Goal: Task Accomplishment & Management: Manage account settings

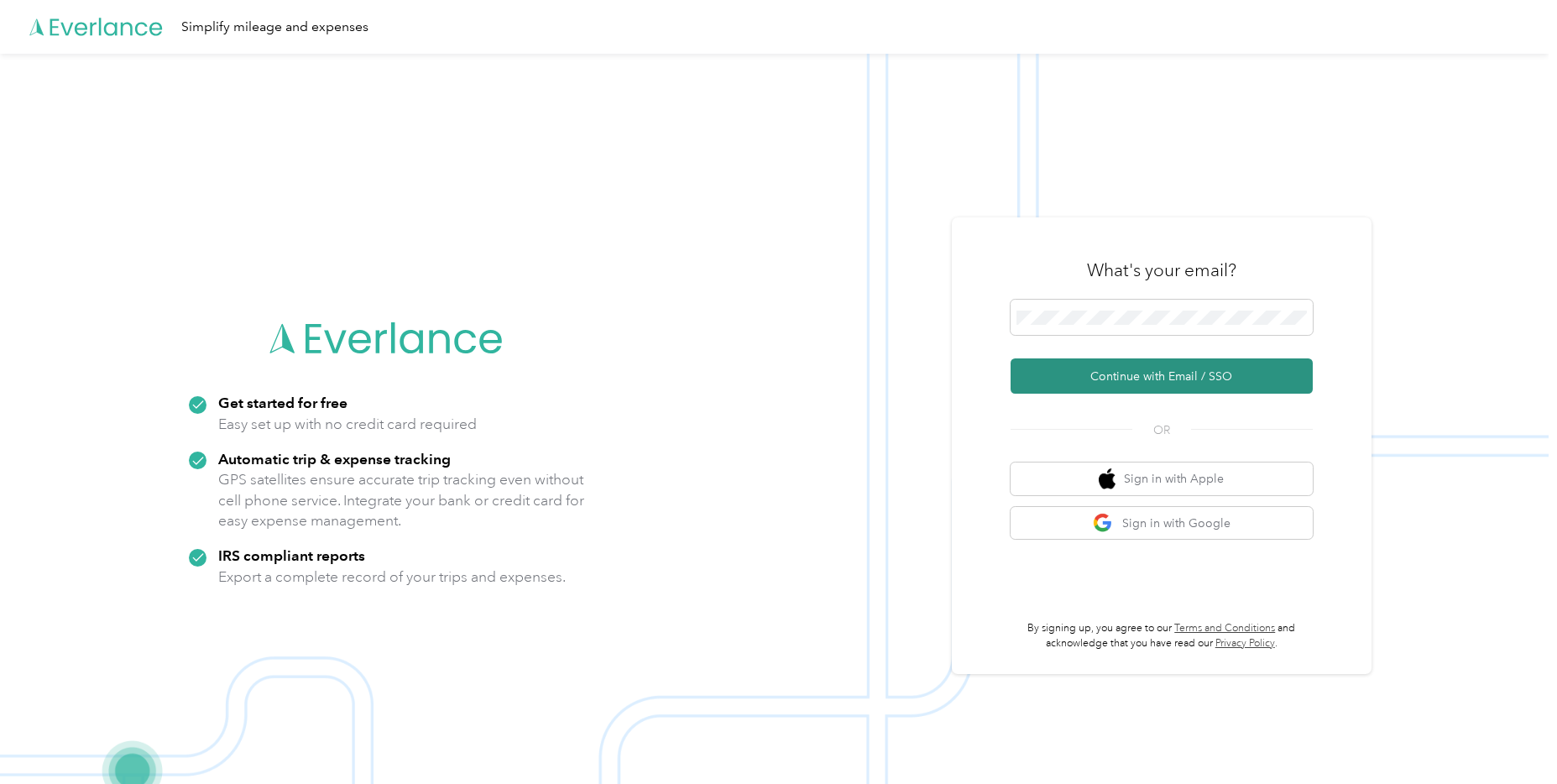
click at [1141, 368] on button "Continue with Email / SSO" at bounding box center [1161, 376] width 302 height 35
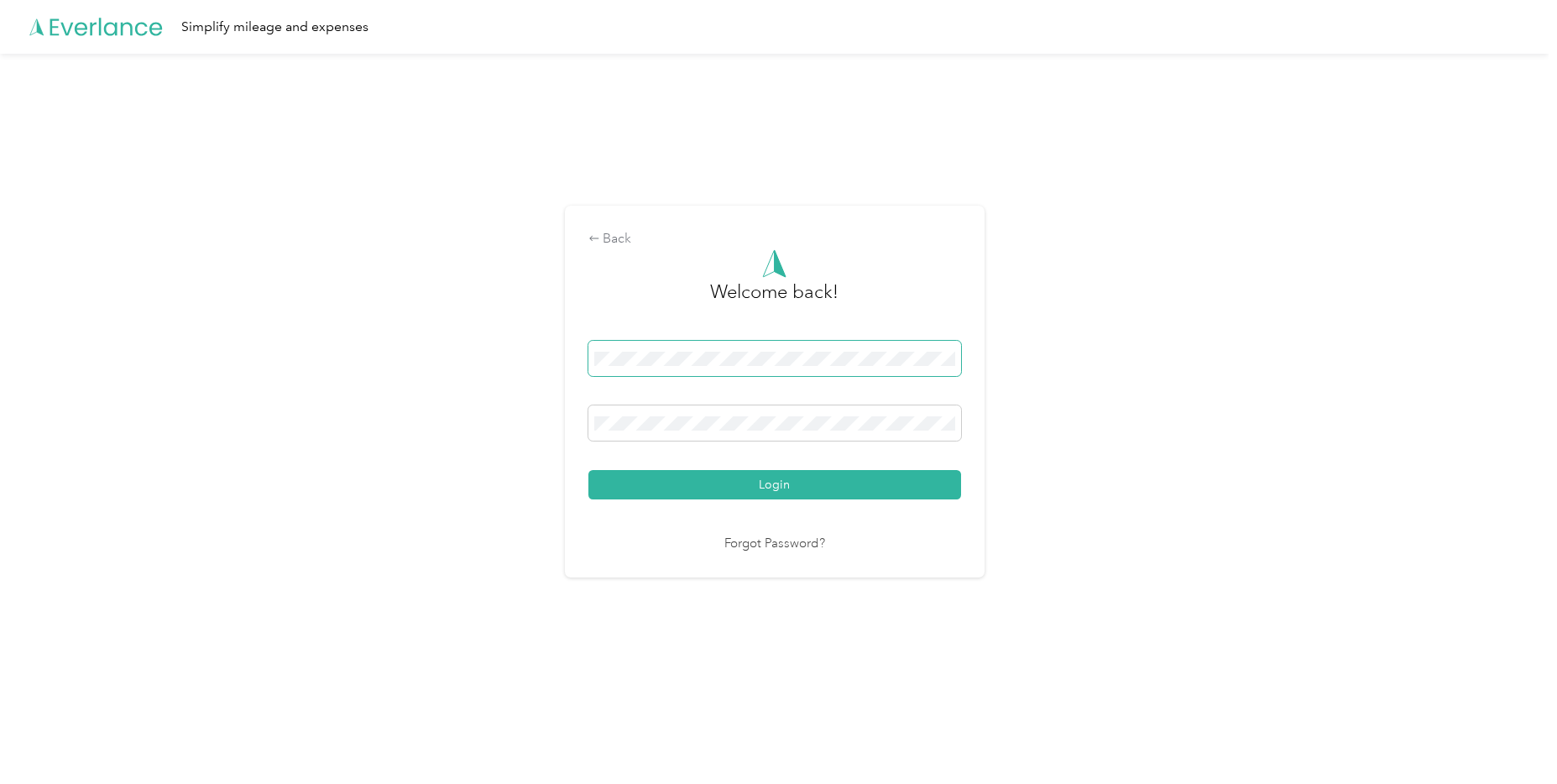
click at [589, 470] on button "Login" at bounding box center [775, 484] width 373 height 29
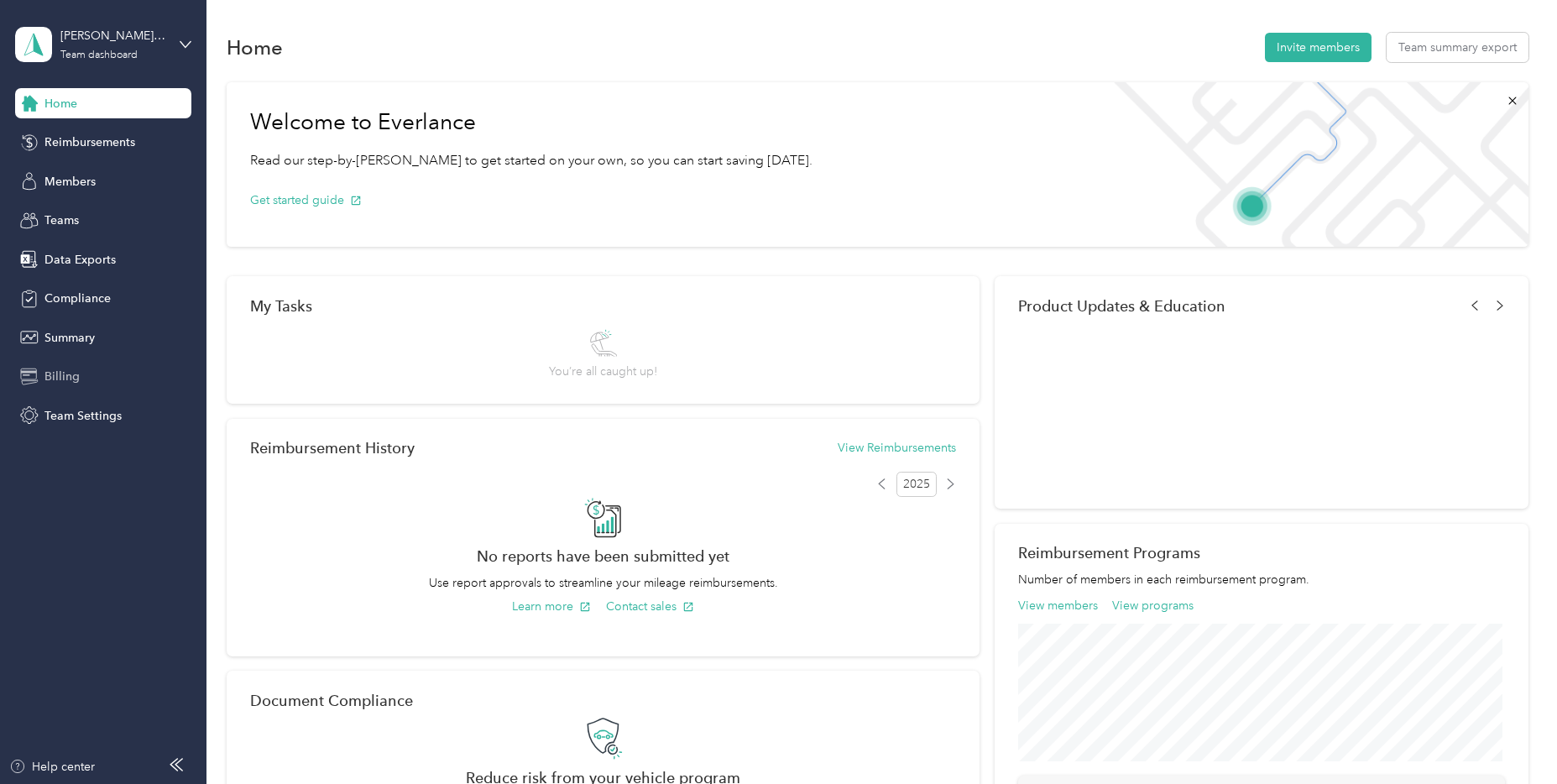
click at [71, 381] on span "Billing" at bounding box center [62, 376] width 35 height 18
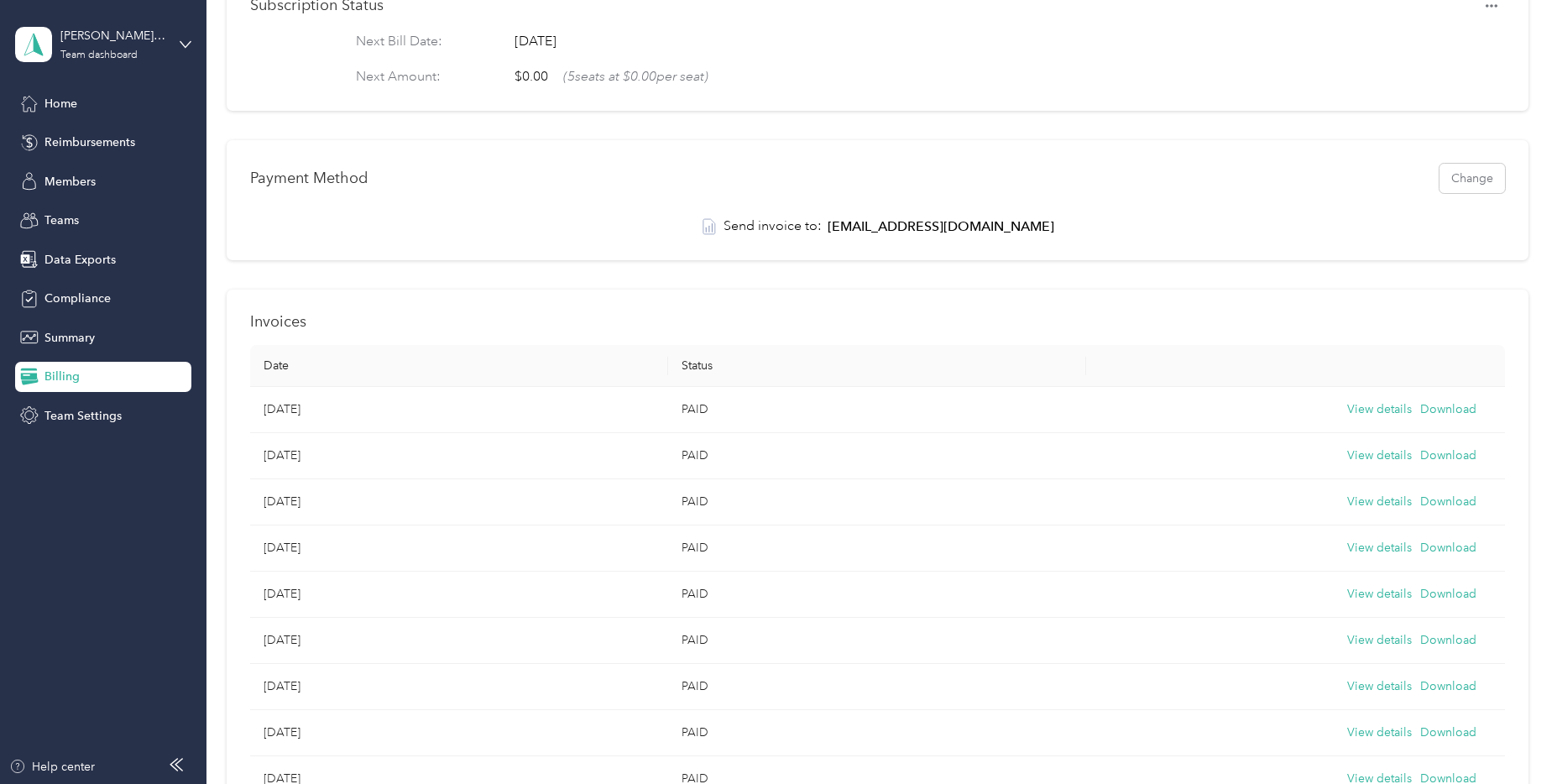
scroll to position [252, 0]
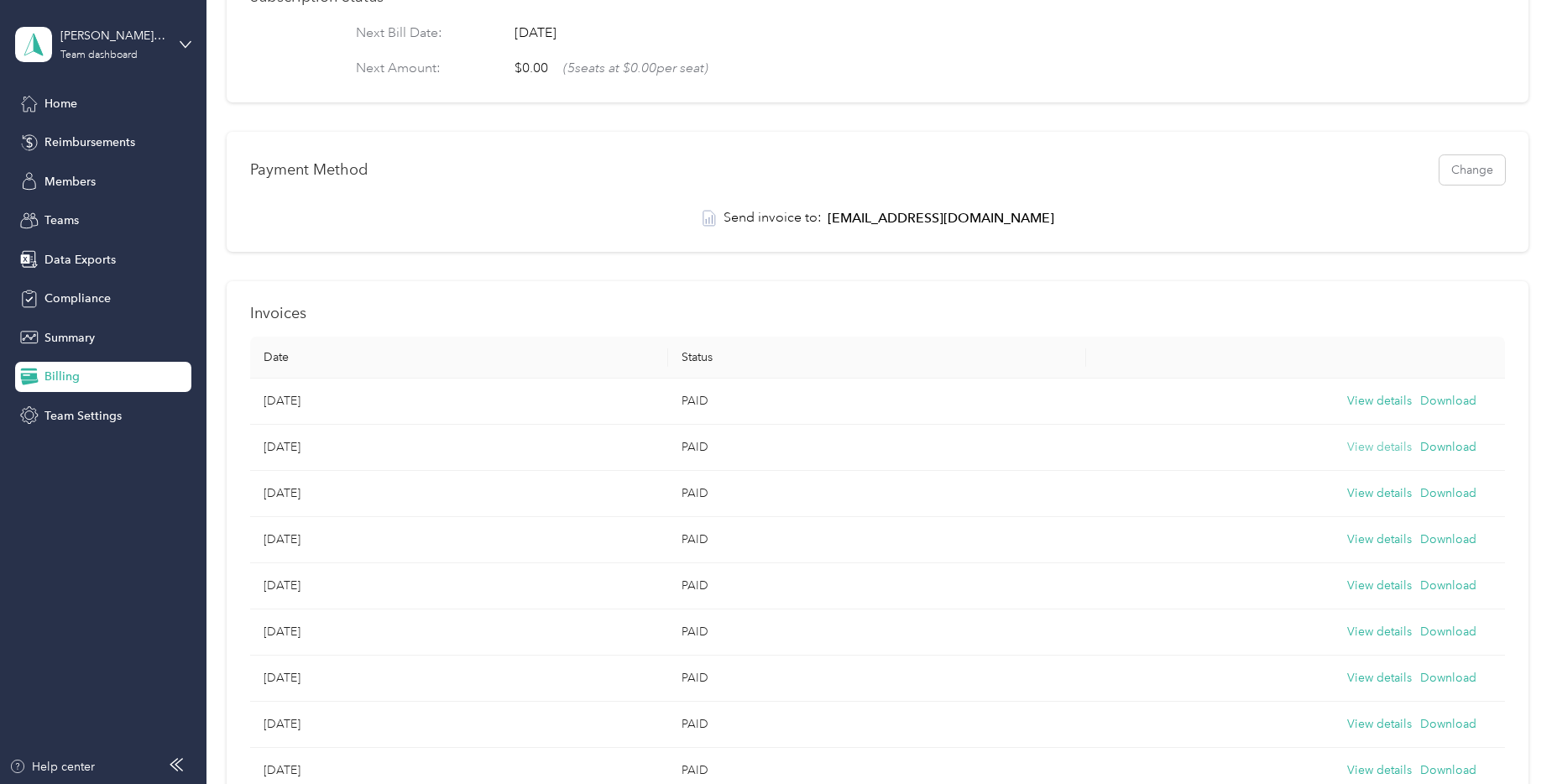
click at [1362, 457] on button "View details" at bounding box center [1379, 447] width 65 height 18
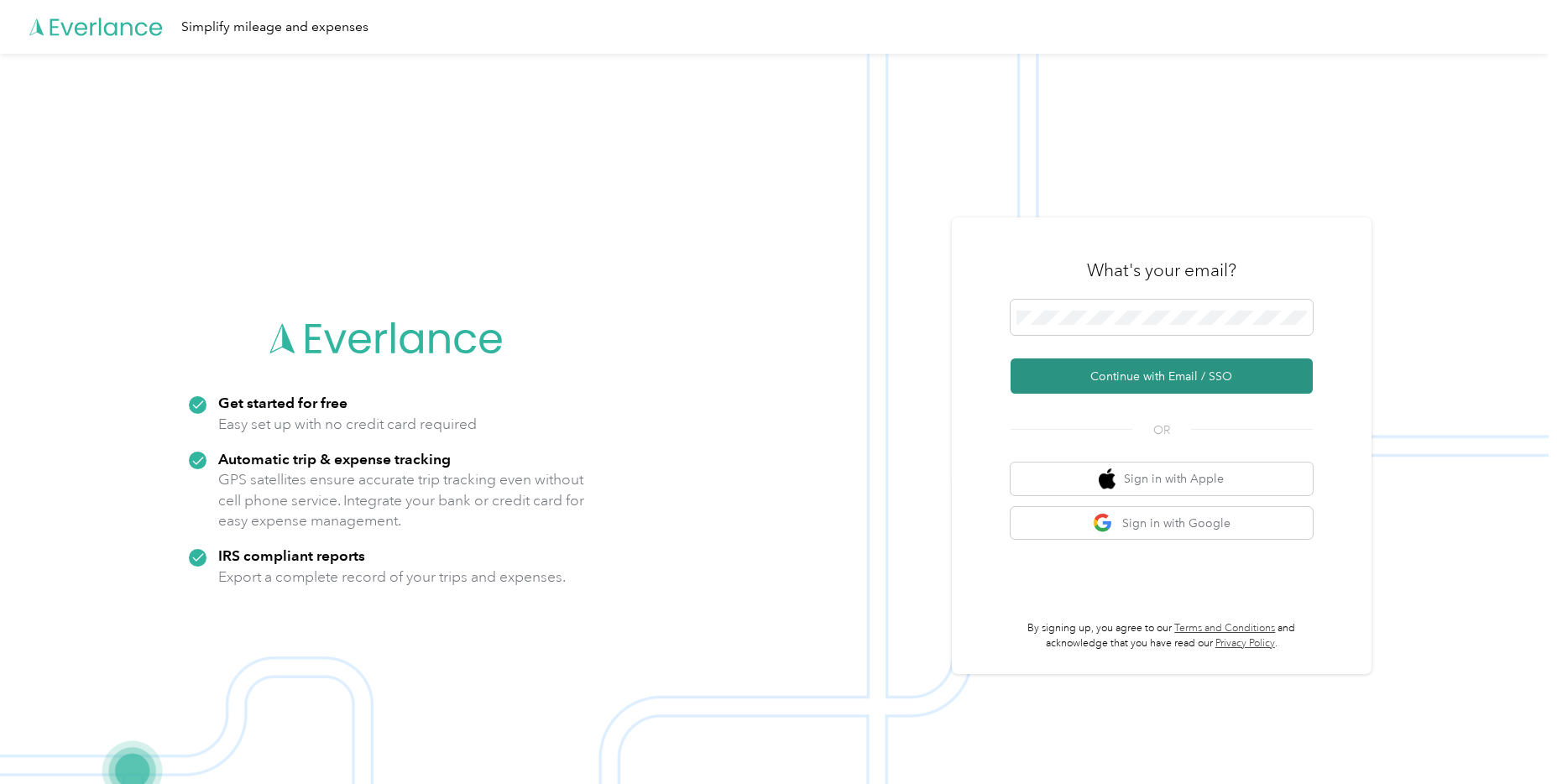
click at [1101, 371] on button "Continue with Email / SSO" at bounding box center [1161, 376] width 302 height 35
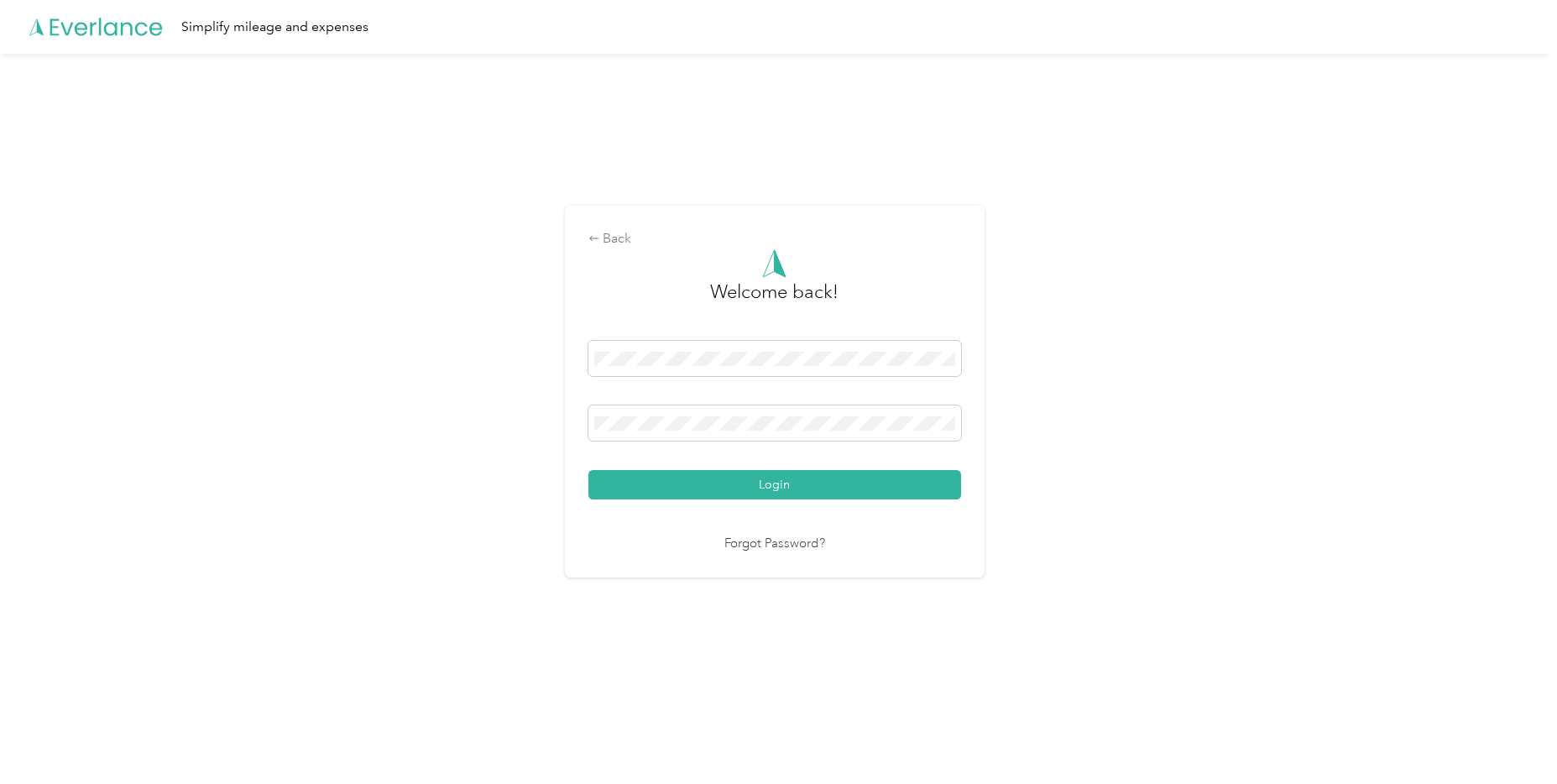
click at [589, 470] on button "Login" at bounding box center [775, 484] width 373 height 29
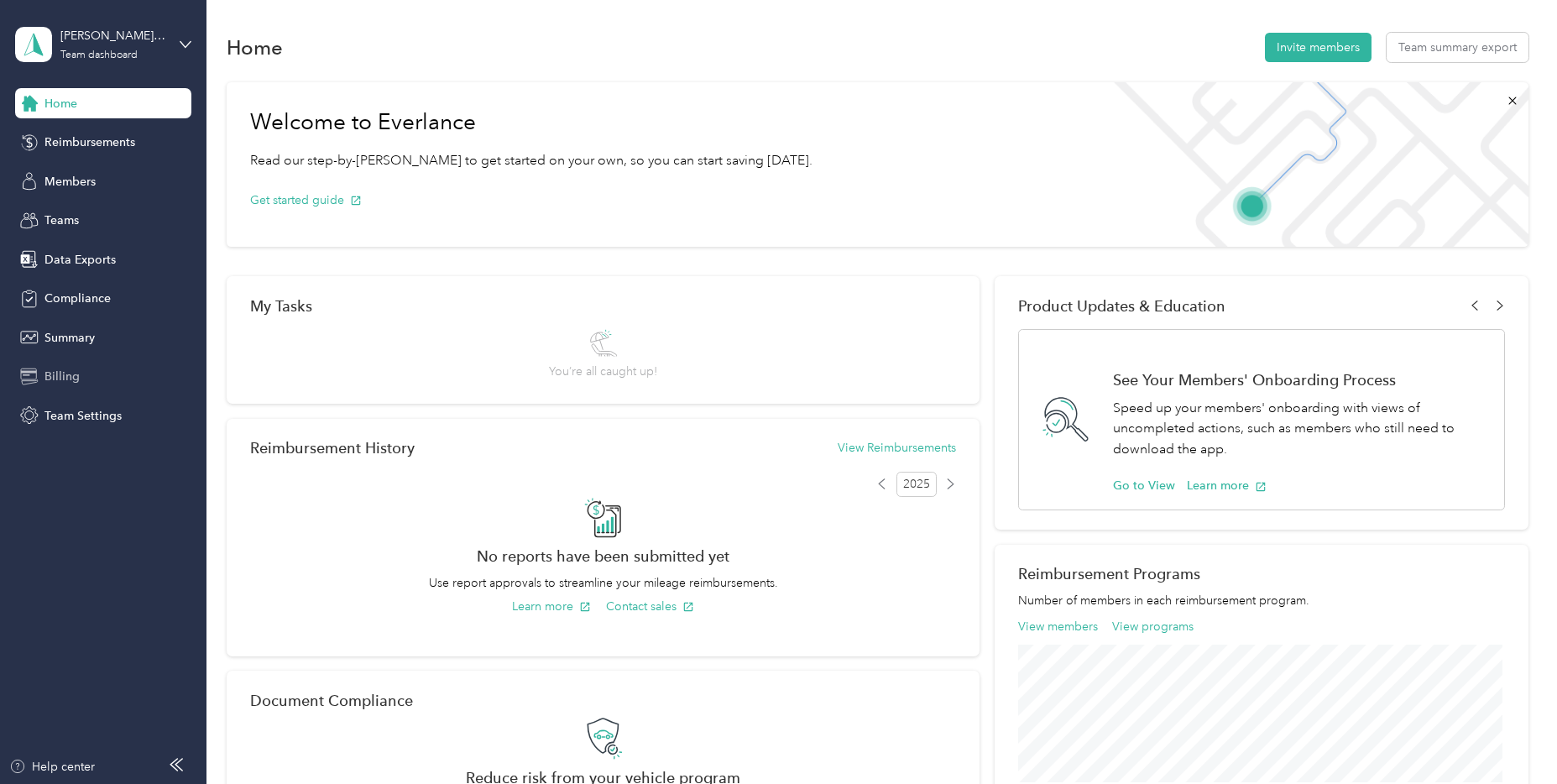
click at [43, 366] on div "Billing" at bounding box center [103, 377] width 176 height 30
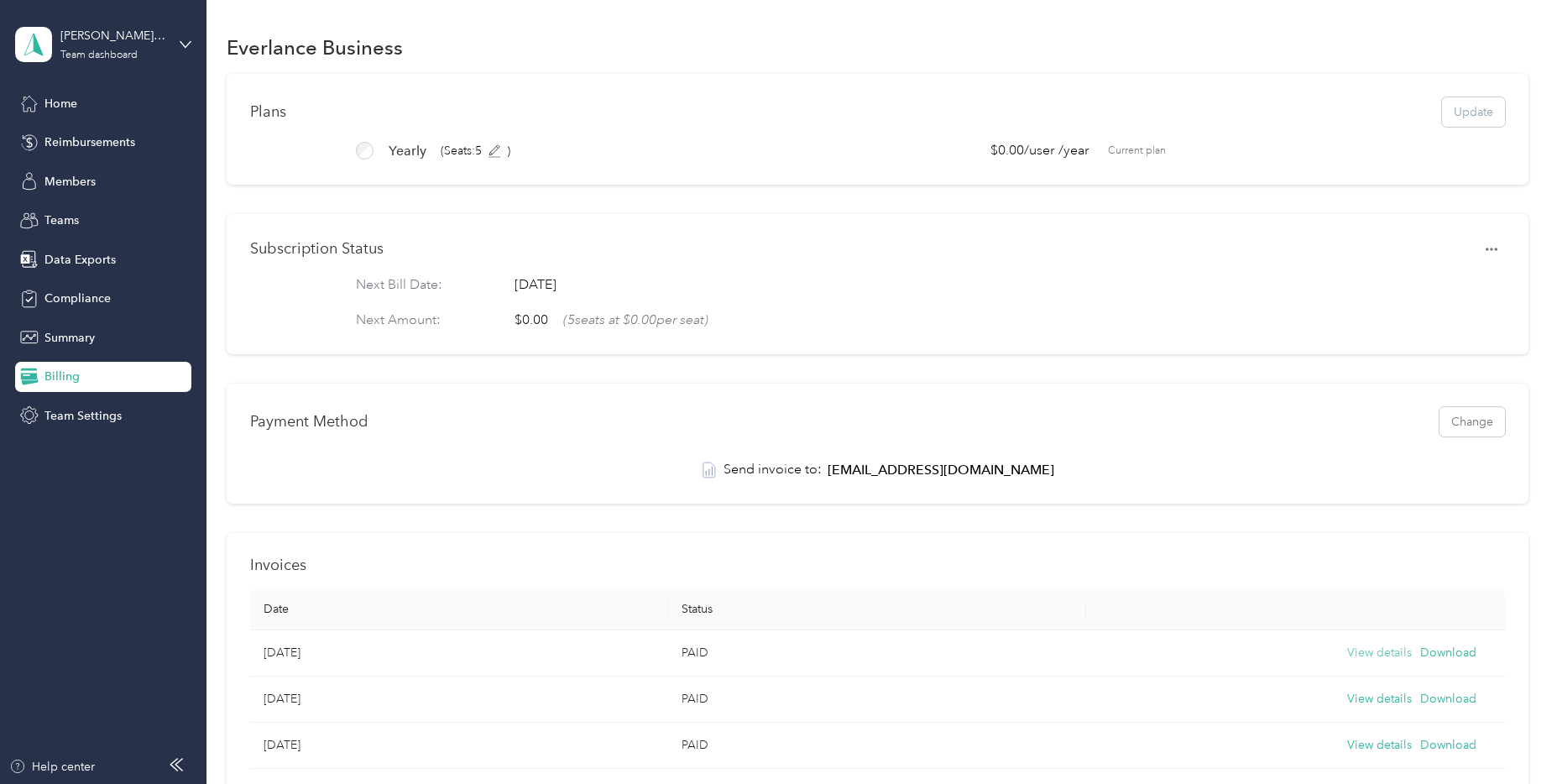
click at [1359, 662] on button "View details" at bounding box center [1379, 653] width 65 height 18
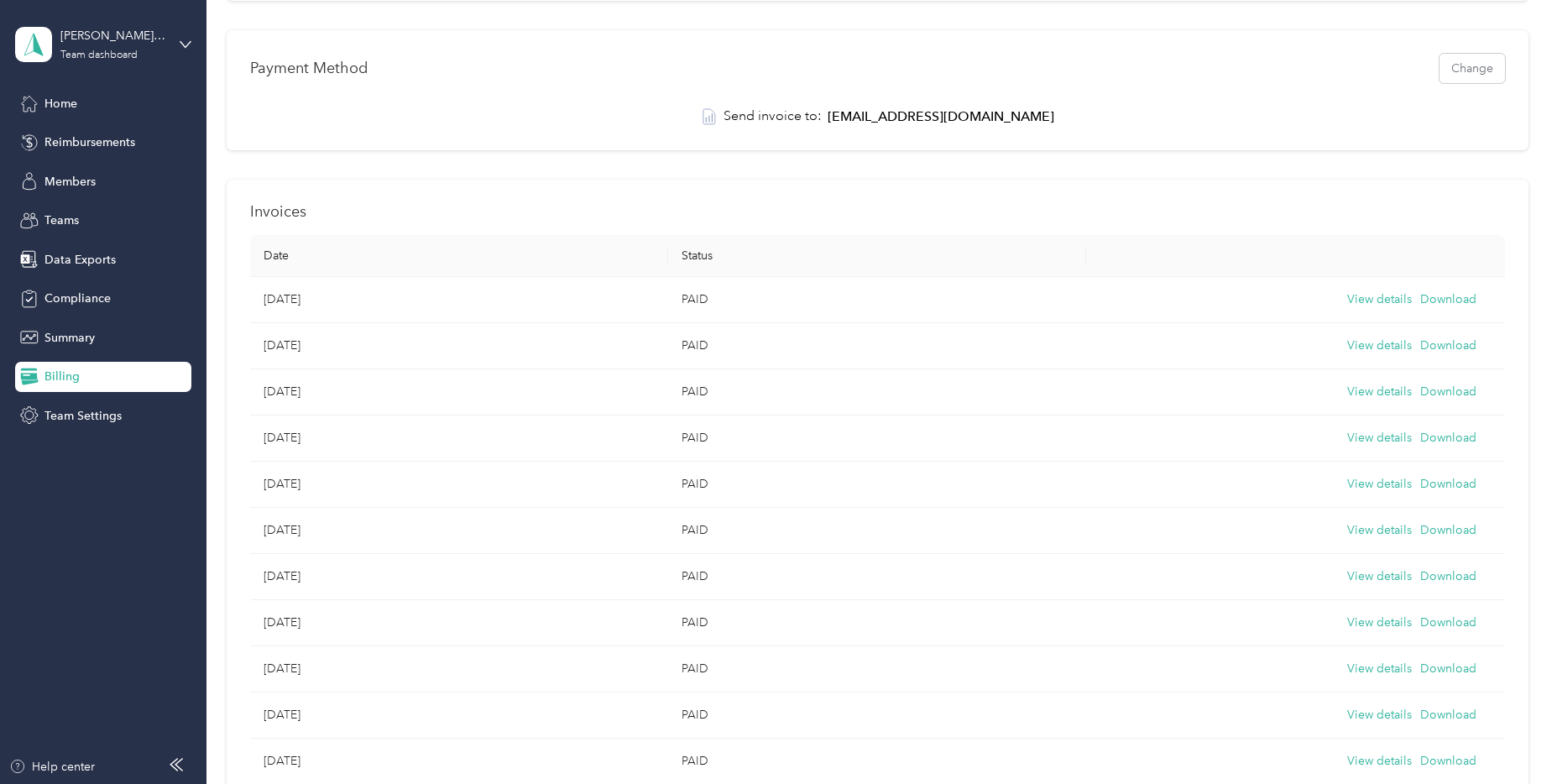
scroll to position [336, 0]
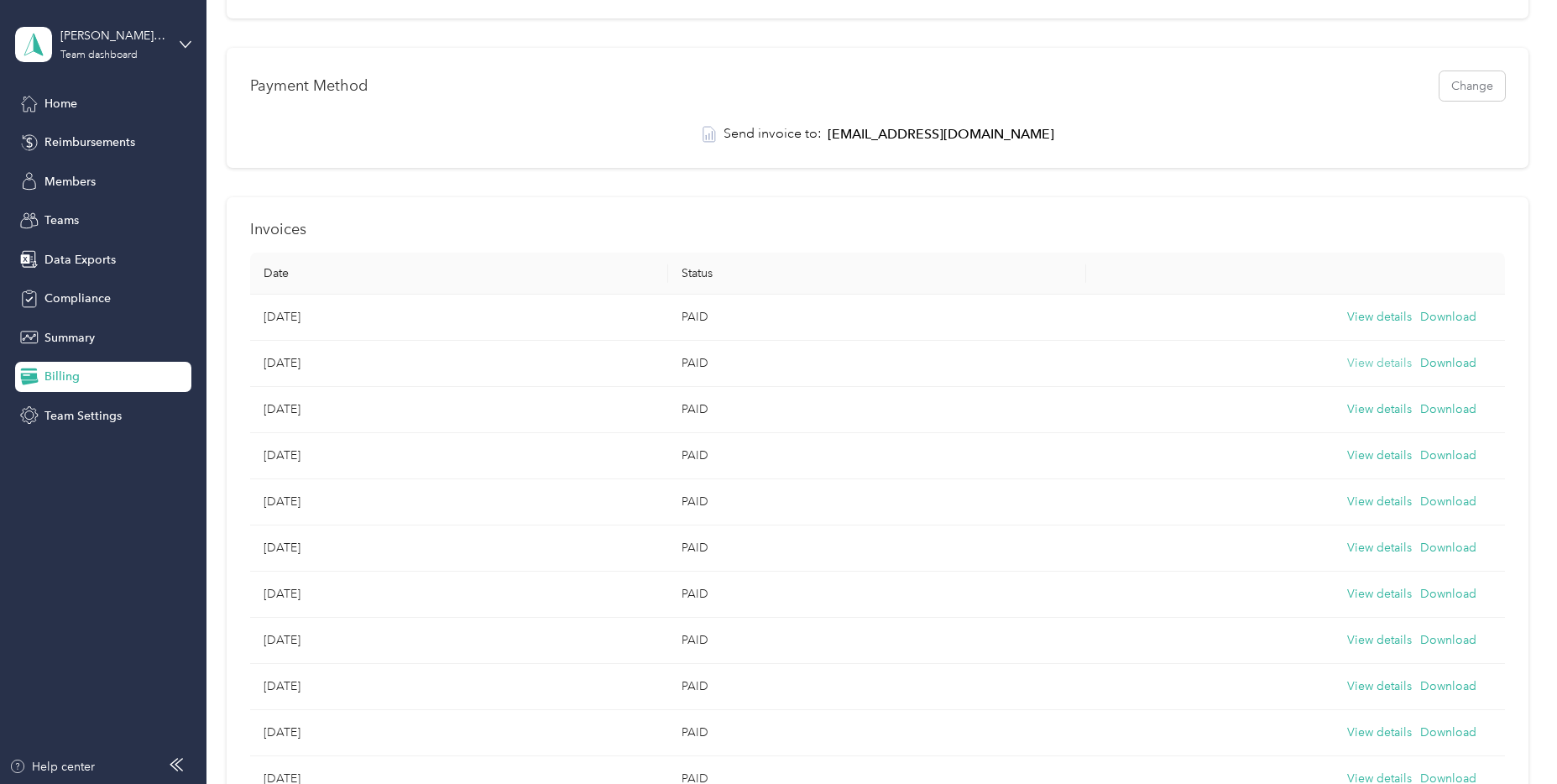
click at [1376, 373] on button "View details" at bounding box center [1379, 363] width 65 height 18
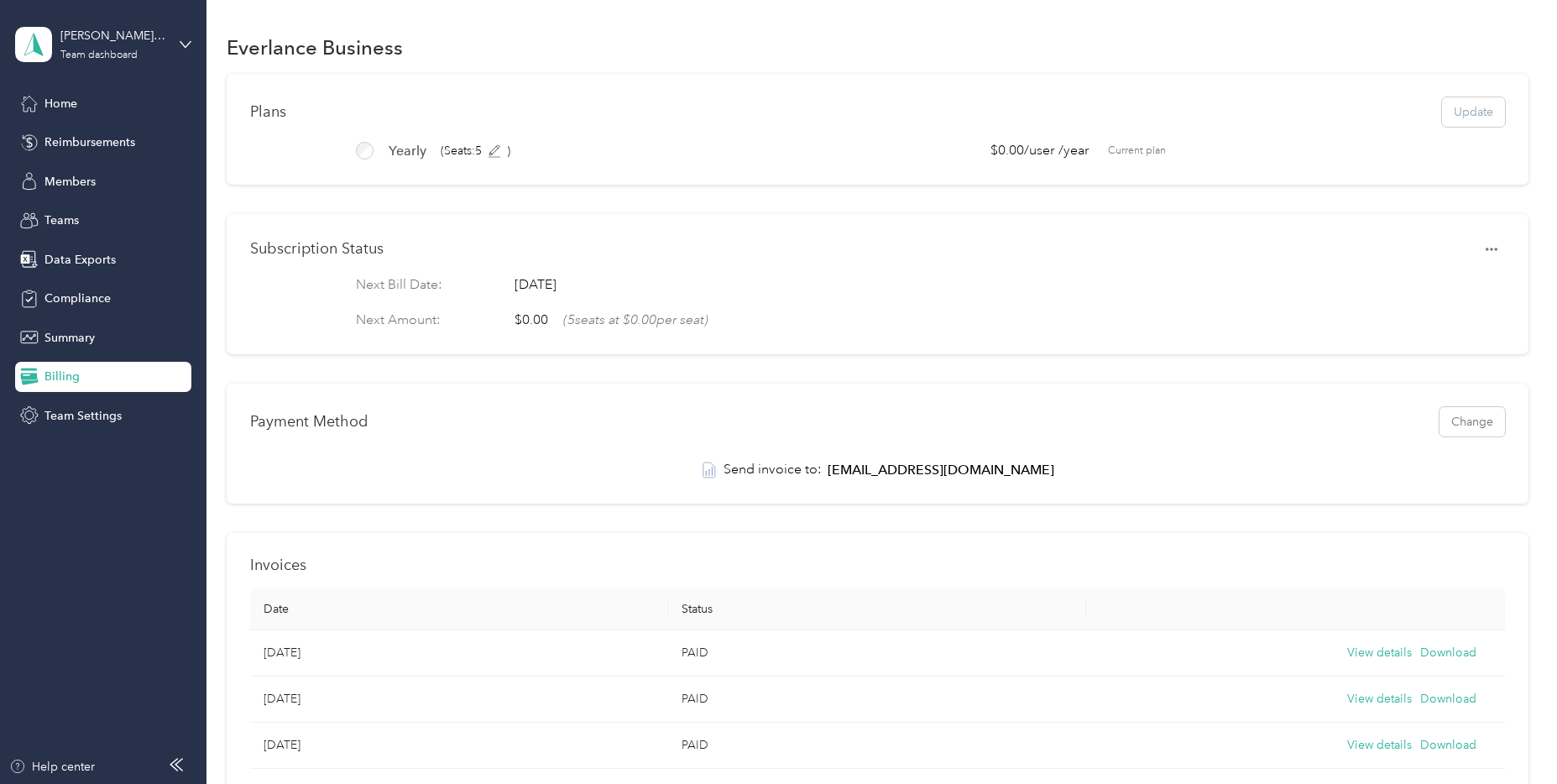
click at [406, 145] on span "yearly" at bounding box center [407, 151] width 38 height 20
click at [402, 147] on span "yearly" at bounding box center [407, 151] width 38 height 20
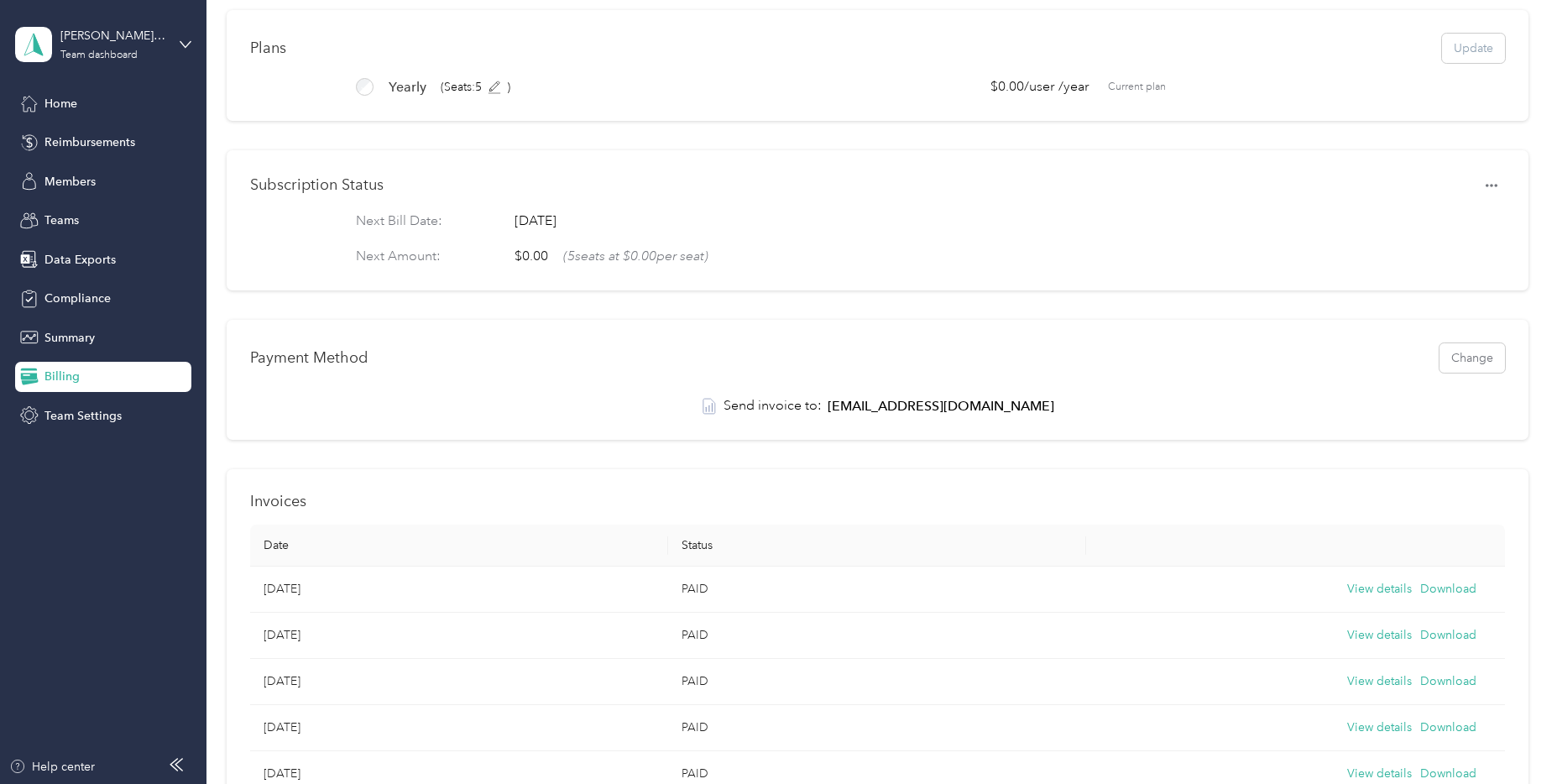
scroll to position [252, 0]
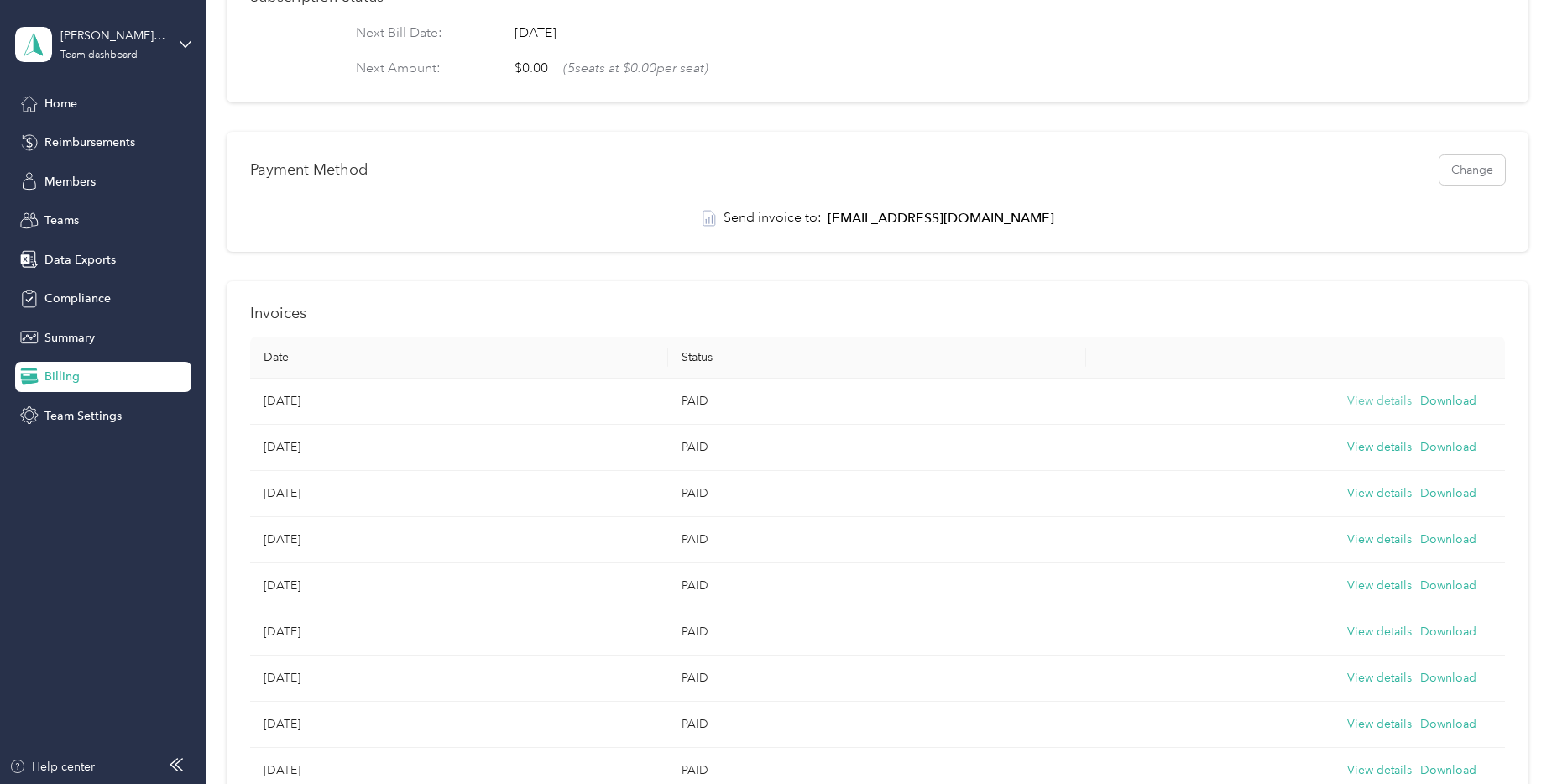
click at [1360, 410] on button "View details" at bounding box center [1379, 401] width 65 height 18
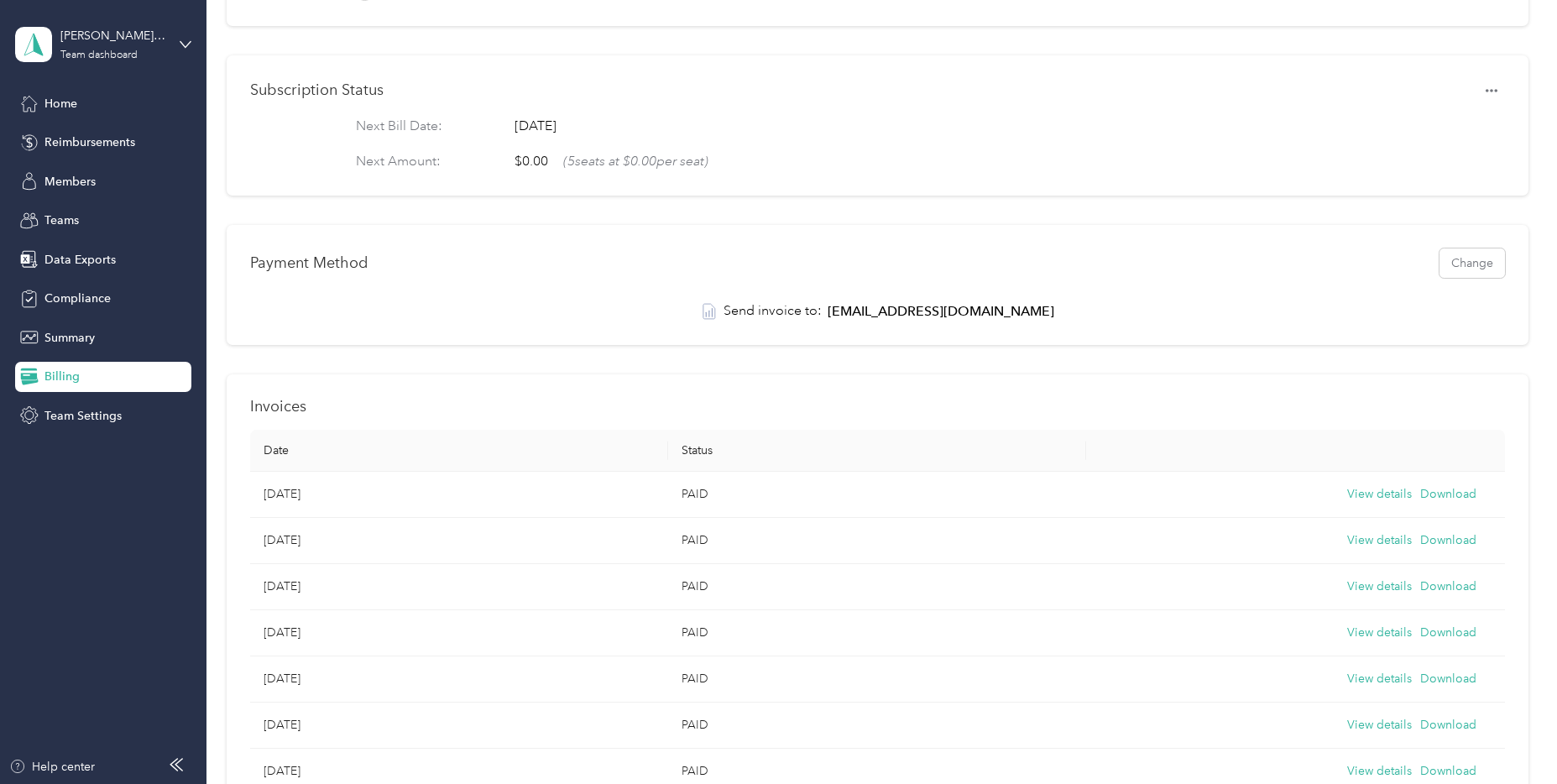
scroll to position [0, 0]
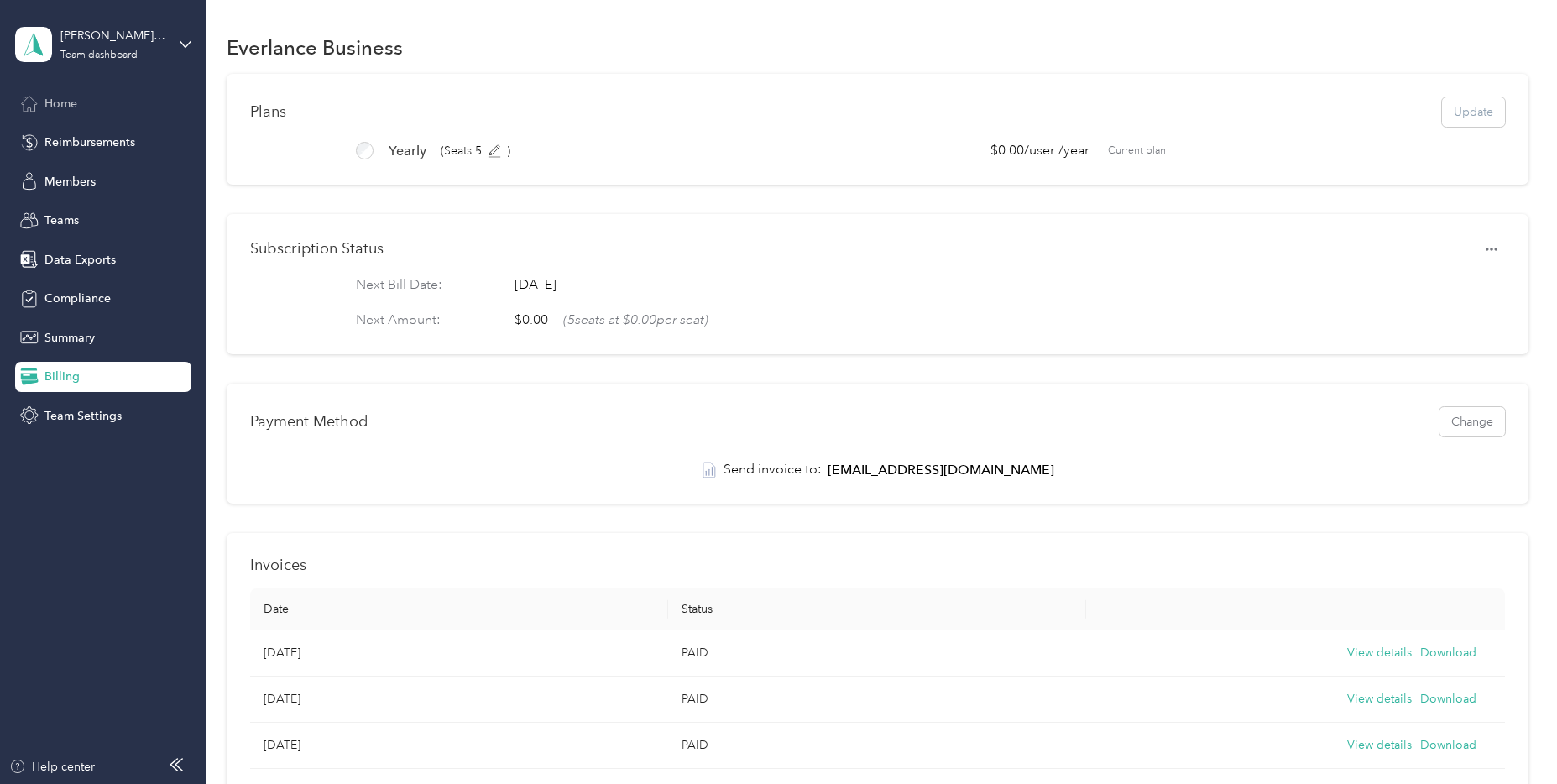
click at [45, 107] on span "Home" at bounding box center [60, 103] width 33 height 18
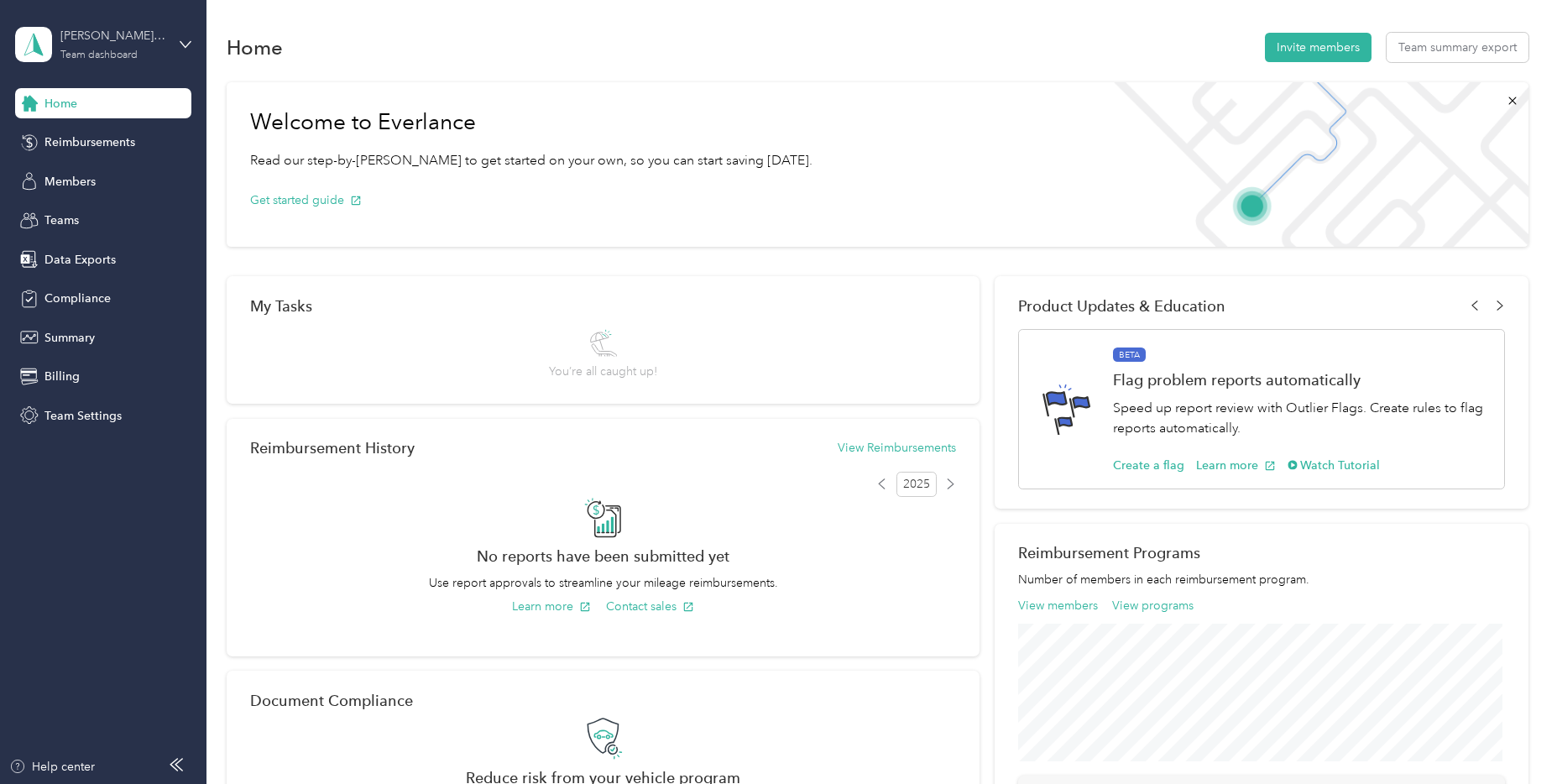
click at [92, 50] on div "Team dashboard" at bounding box center [99, 55] width 77 height 10
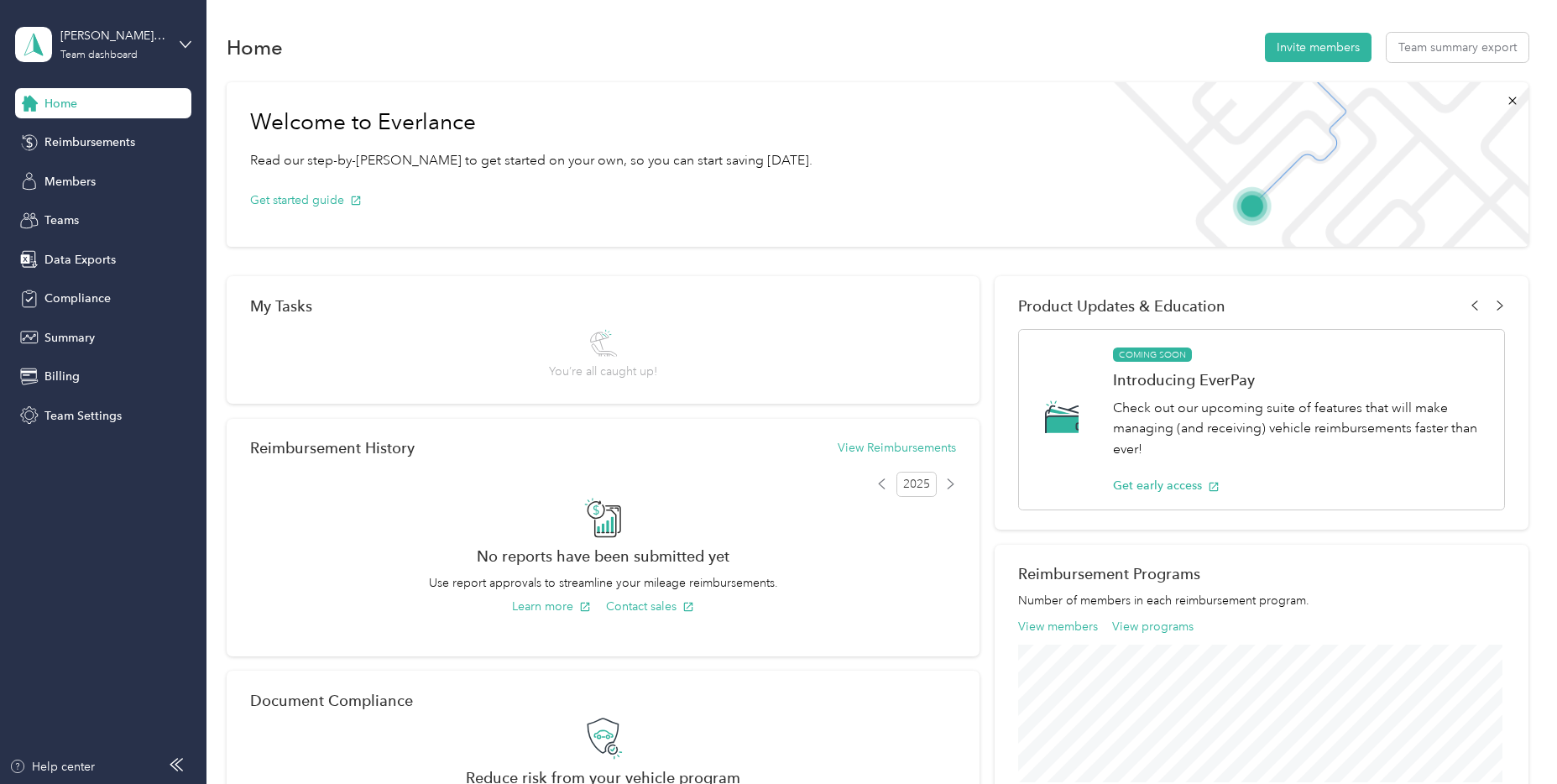
click at [92, 135] on div "Team dashboard" at bounding box center [76, 138] width 92 height 18
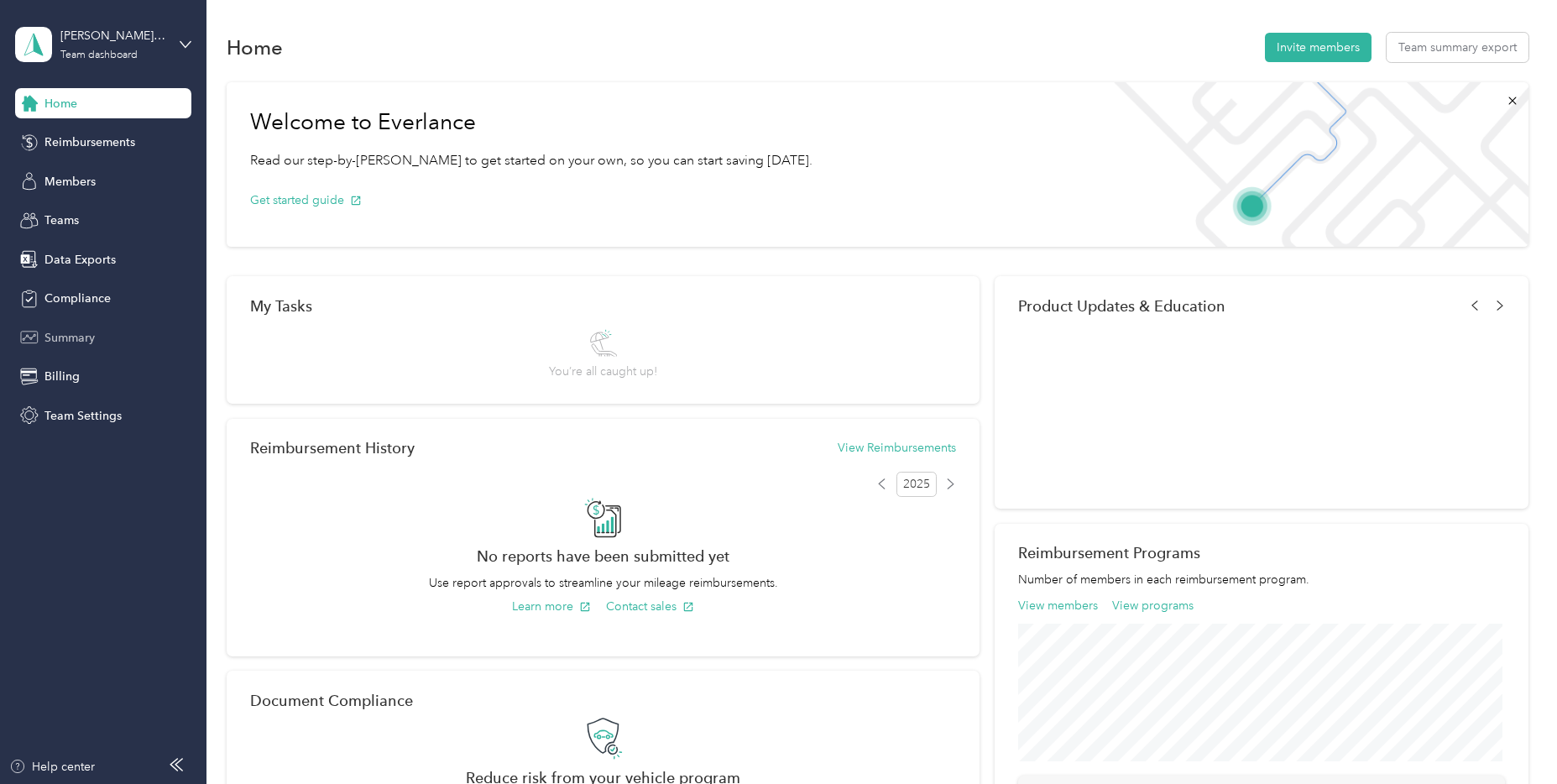
click at [79, 338] on span "Summary" at bounding box center [70, 337] width 50 height 18
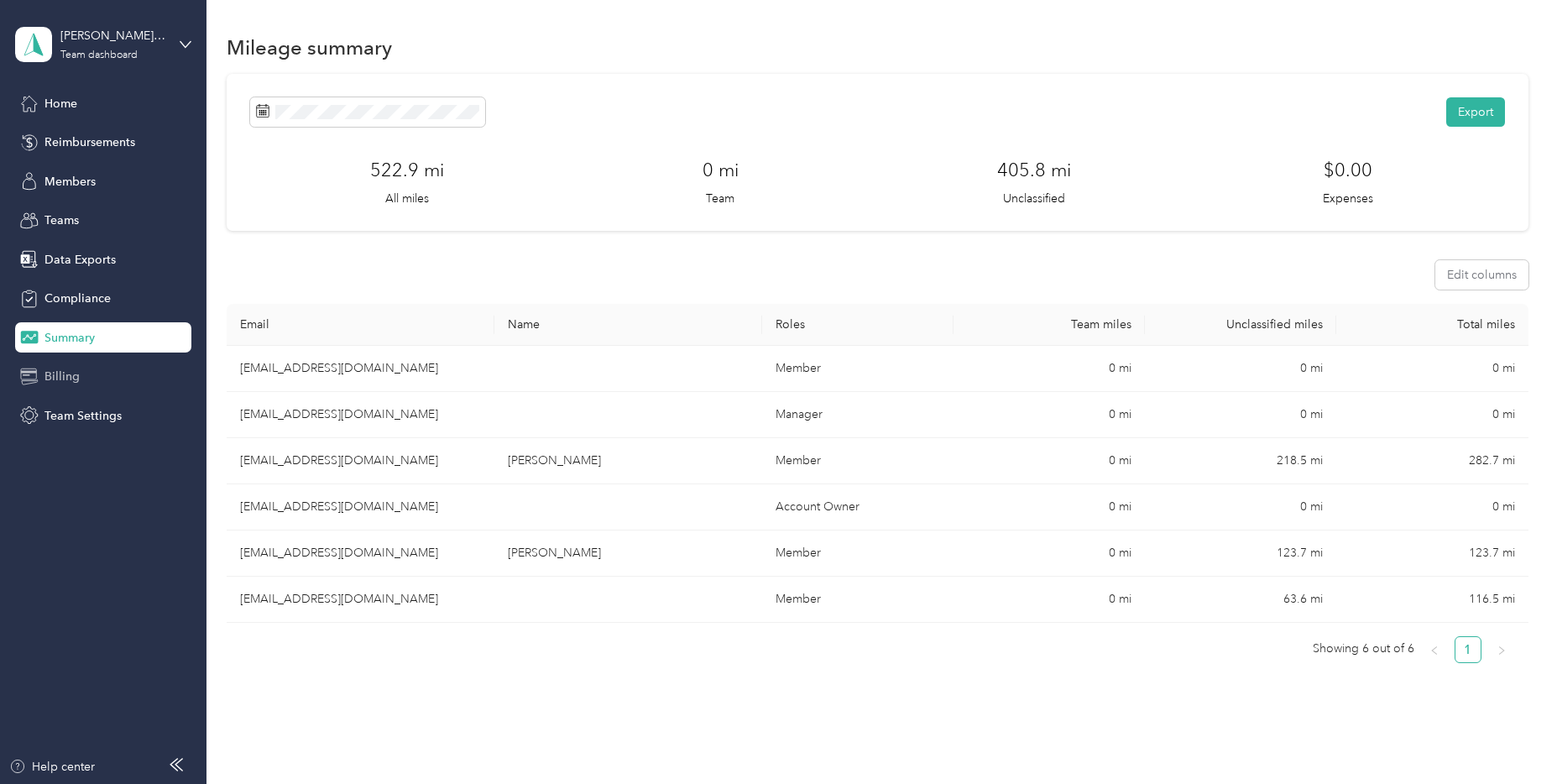
click at [59, 377] on span "Billing" at bounding box center [62, 376] width 35 height 18
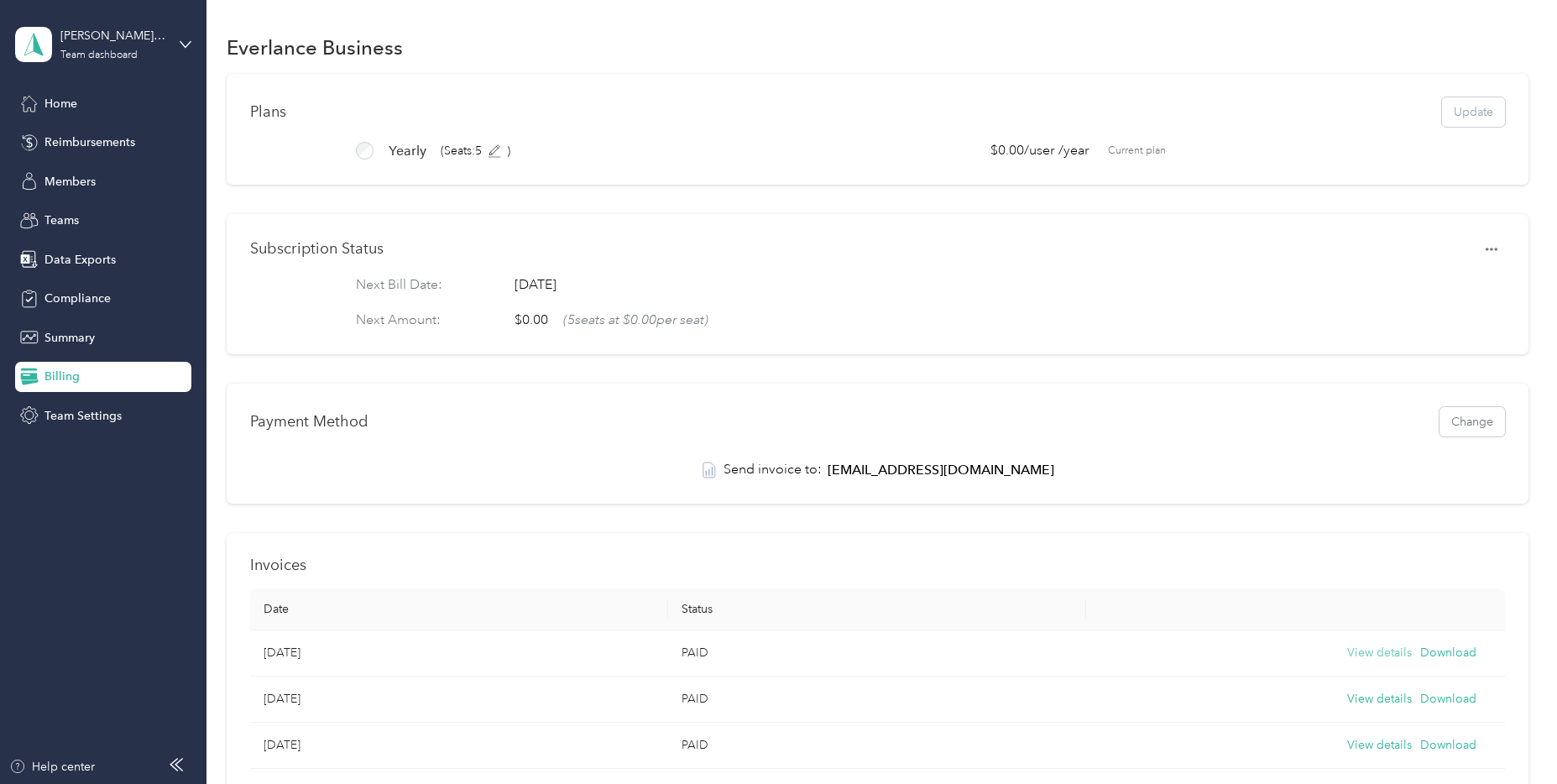
click at [1366, 662] on button "View details" at bounding box center [1379, 653] width 65 height 18
click at [191, 43] on icon at bounding box center [186, 44] width 12 height 12
click at [76, 211] on div "Log out" at bounding box center [61, 210] width 65 height 18
